Goal: Find specific page/section

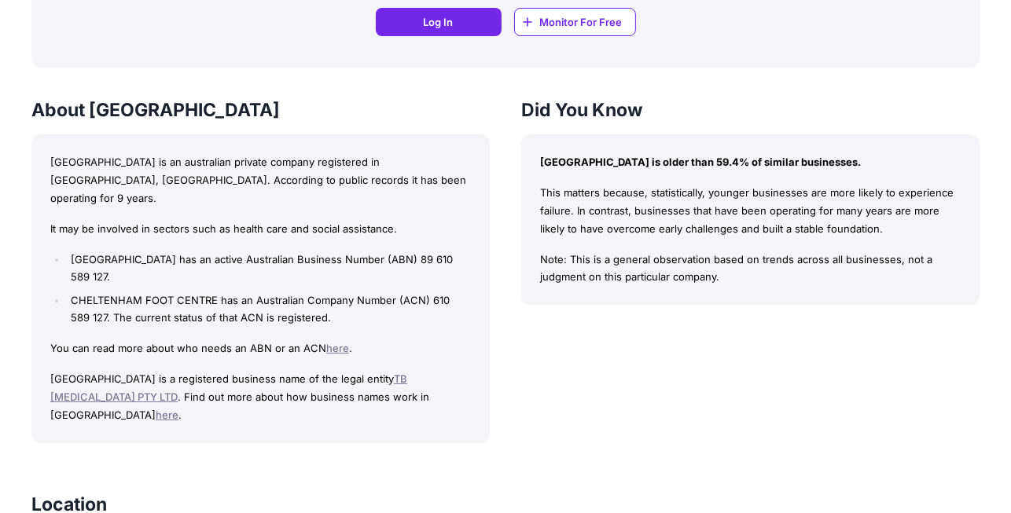
scroll to position [1280, 0]
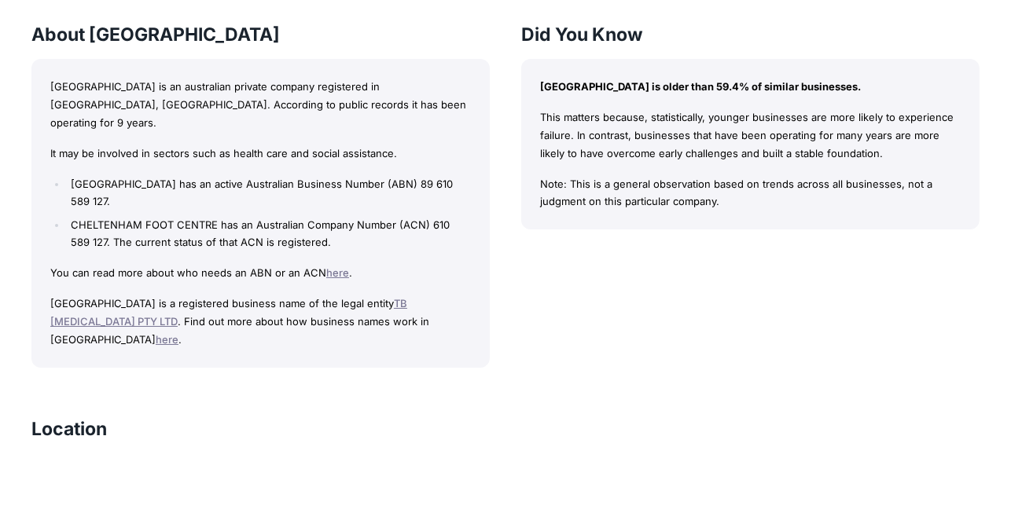
click at [407, 297] on link "TB [MEDICAL_DATA] PTY LTD" at bounding box center [228, 312] width 357 height 31
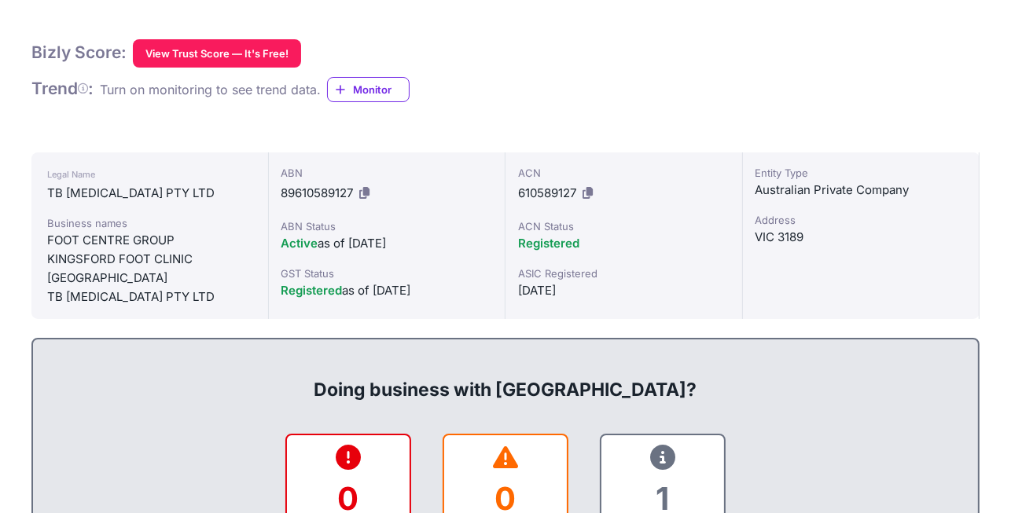
scroll to position [0, 0]
